Goal: Ask a question: Seek information or help from site administrators or community

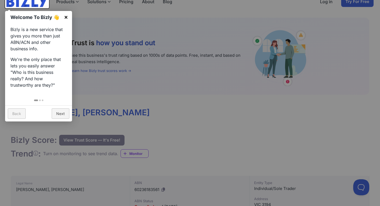
click at [66, 17] on link "×" at bounding box center [66, 17] width 12 height 12
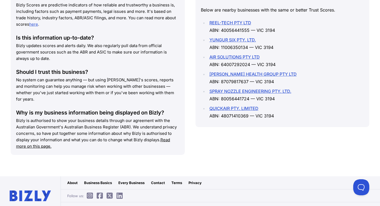
scroll to position [789, 0]
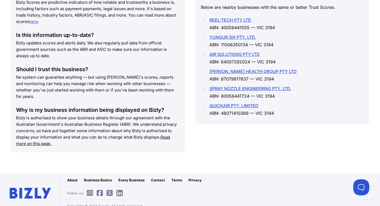
click at [169, 135] on u "Read more on this page." at bounding box center [93, 141] width 154 height 12
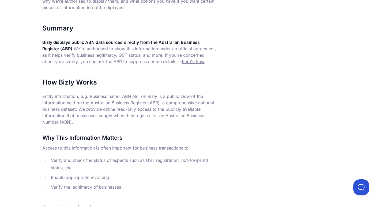
scroll to position [108, 0]
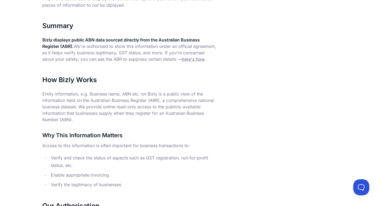
click at [182, 60] on link "here's how" at bounding box center [193, 58] width 23 height 5
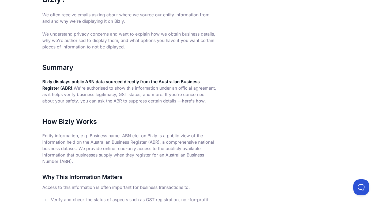
scroll to position [74, 0]
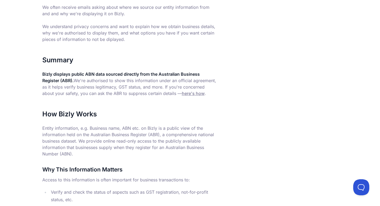
click at [182, 93] on link "here's how" at bounding box center [193, 93] width 23 height 5
